Goal: Transaction & Acquisition: Book appointment/travel/reservation

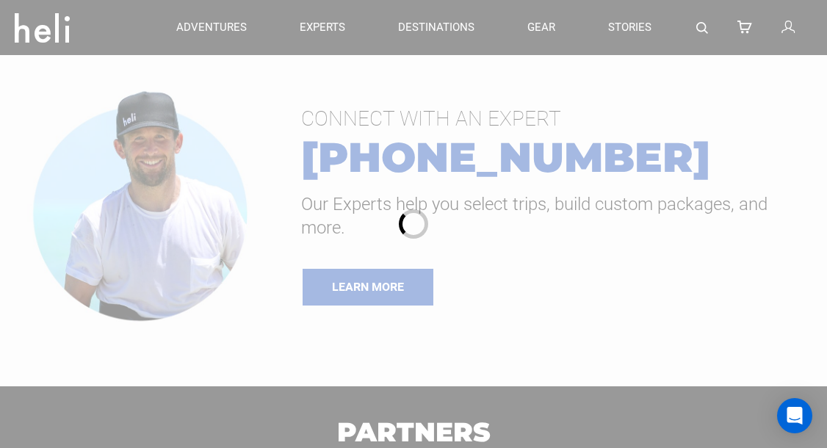
scroll to position [218, 0]
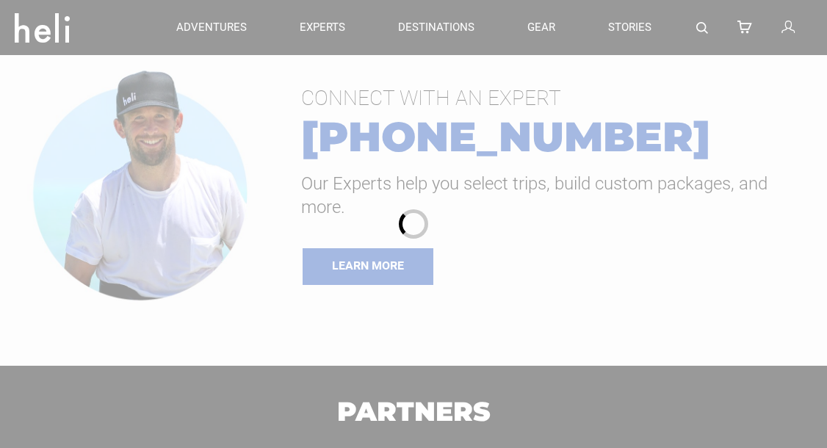
type input "Surf"
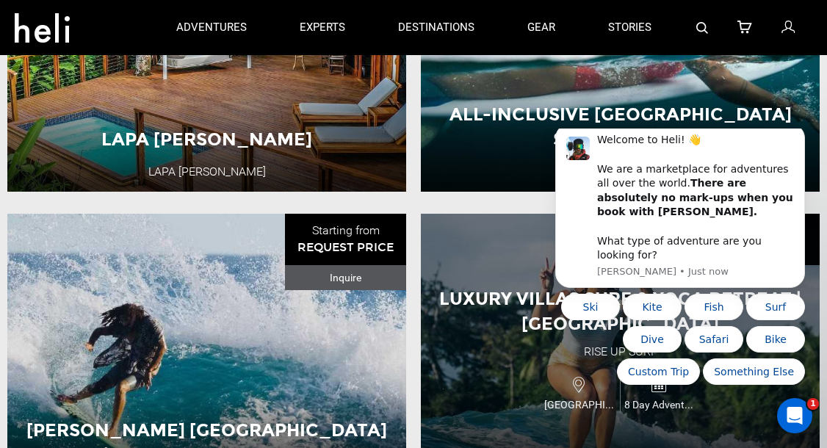
scroll to position [660, 0]
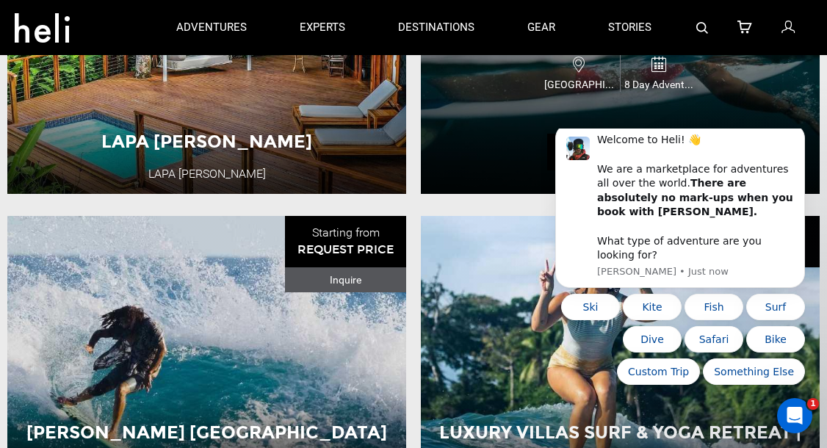
click at [494, 115] on div "All-Inclusive Costa Rica Surf Retreat Surf Synergy Costa Rica 8 Day Adventure V…" at bounding box center [620, 47] width 399 height 294
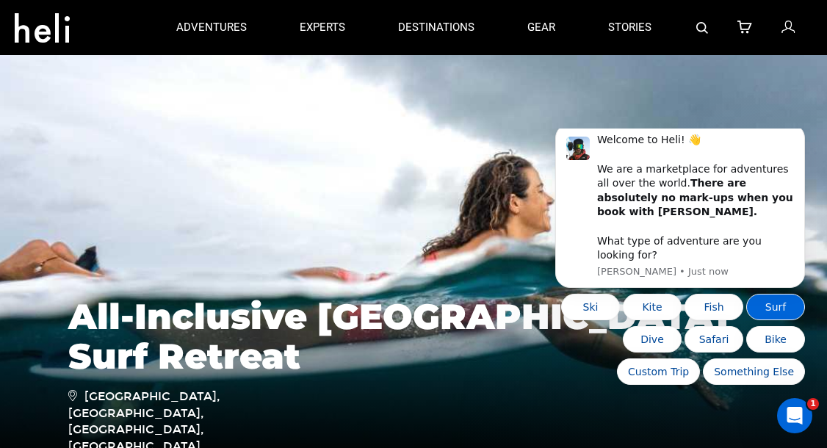
click at [771, 306] on button "Surf" at bounding box center [775, 307] width 59 height 26
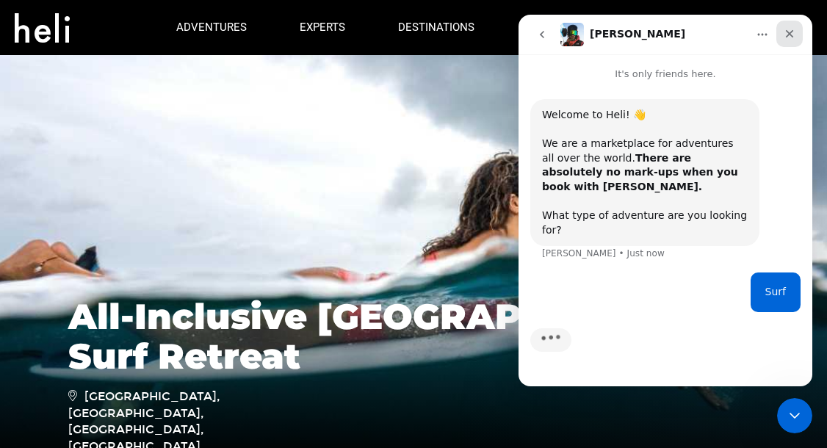
click at [794, 30] on icon "Close" at bounding box center [790, 34] width 12 height 12
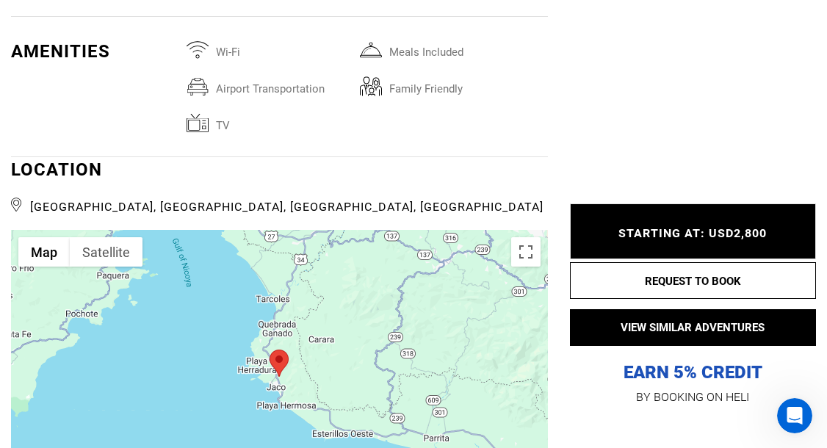
scroll to position [3219, 0]
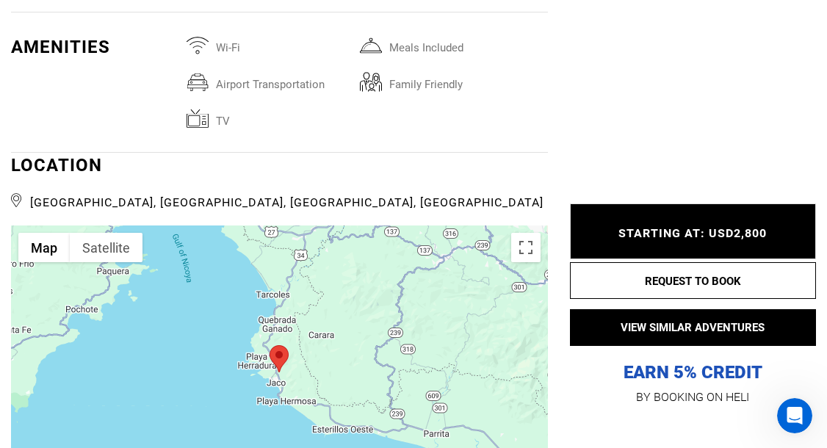
type input "Surf"
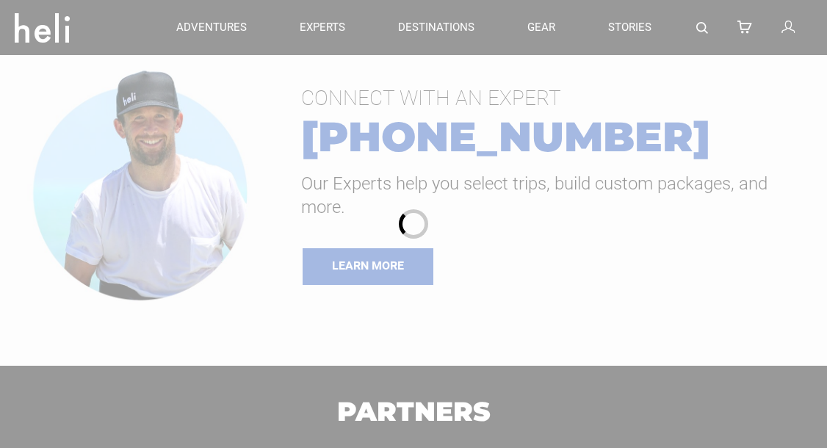
type input "Surf"
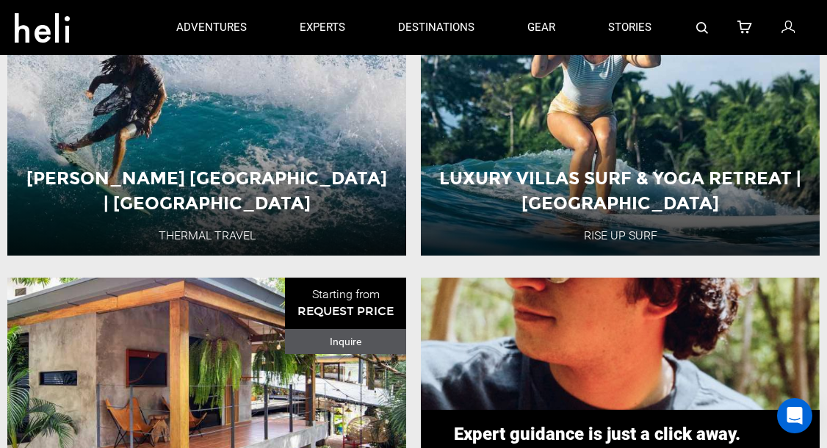
scroll to position [870, 0]
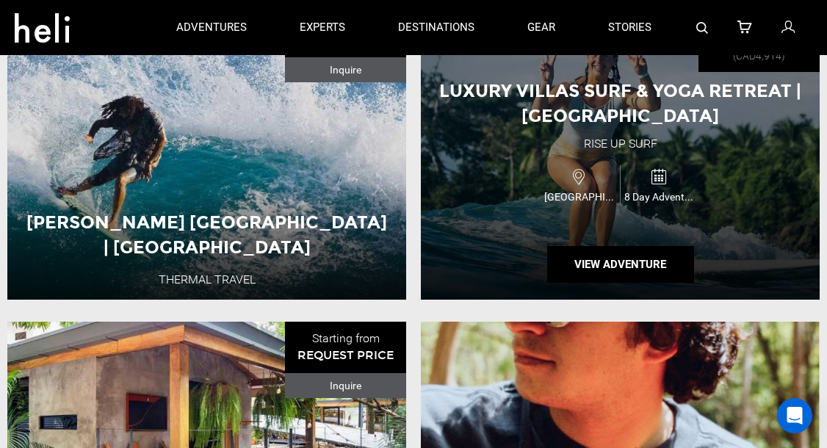
click at [501, 162] on div "Luxury Villas Surf & Yoga Retreat | [GEOGRAPHIC_DATA] Rise Up Surf [GEOGRAPHIC_…" at bounding box center [620, 153] width 399 height 294
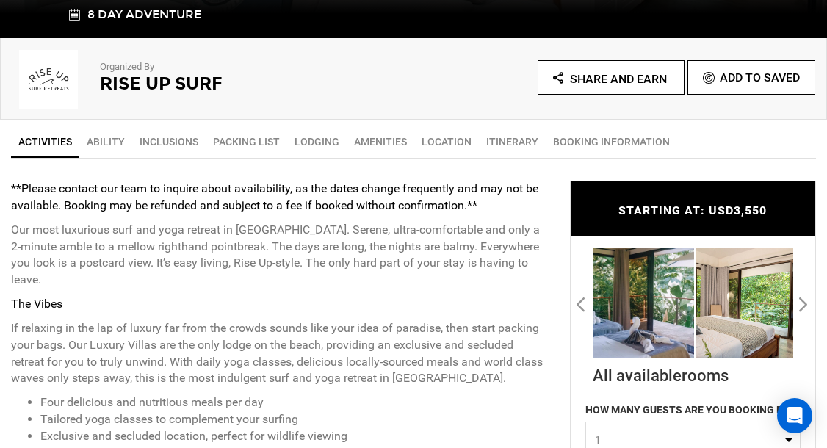
scroll to position [457, 0]
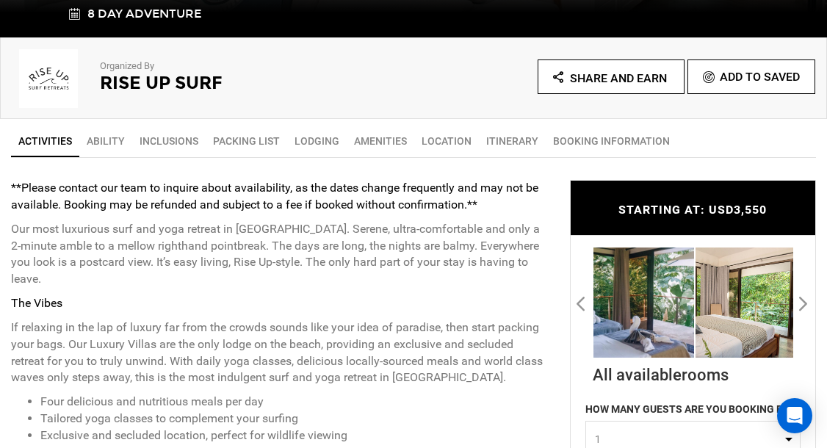
type input "Surf"
